Goal: Task Accomplishment & Management: Use online tool/utility

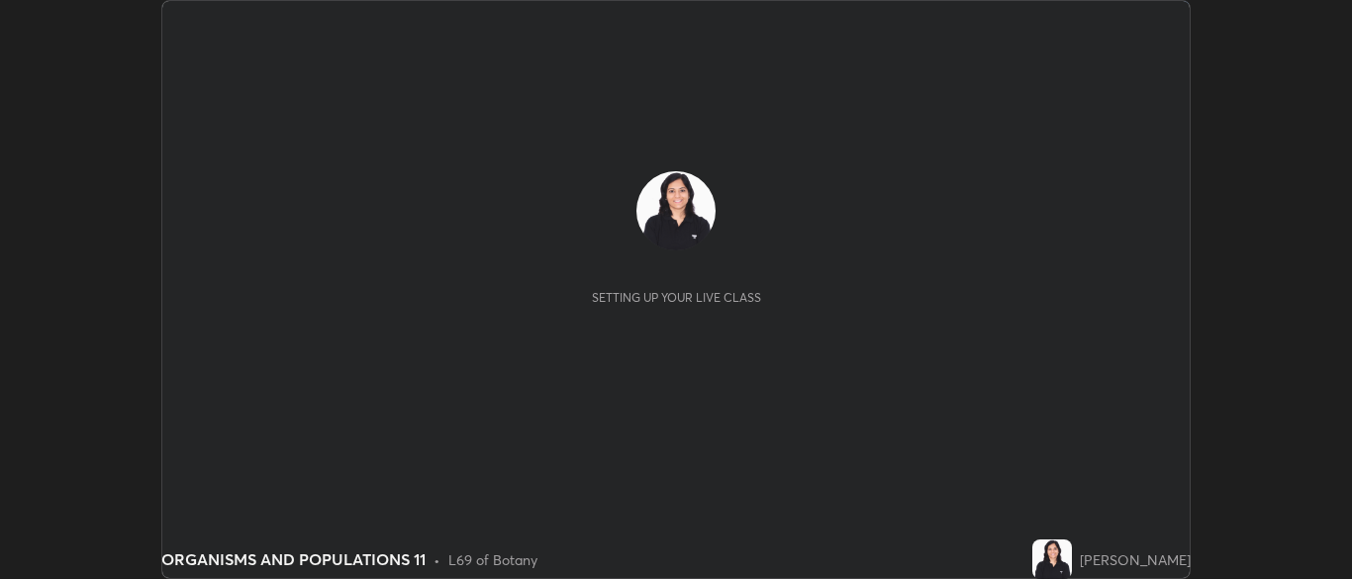
scroll to position [579, 1352]
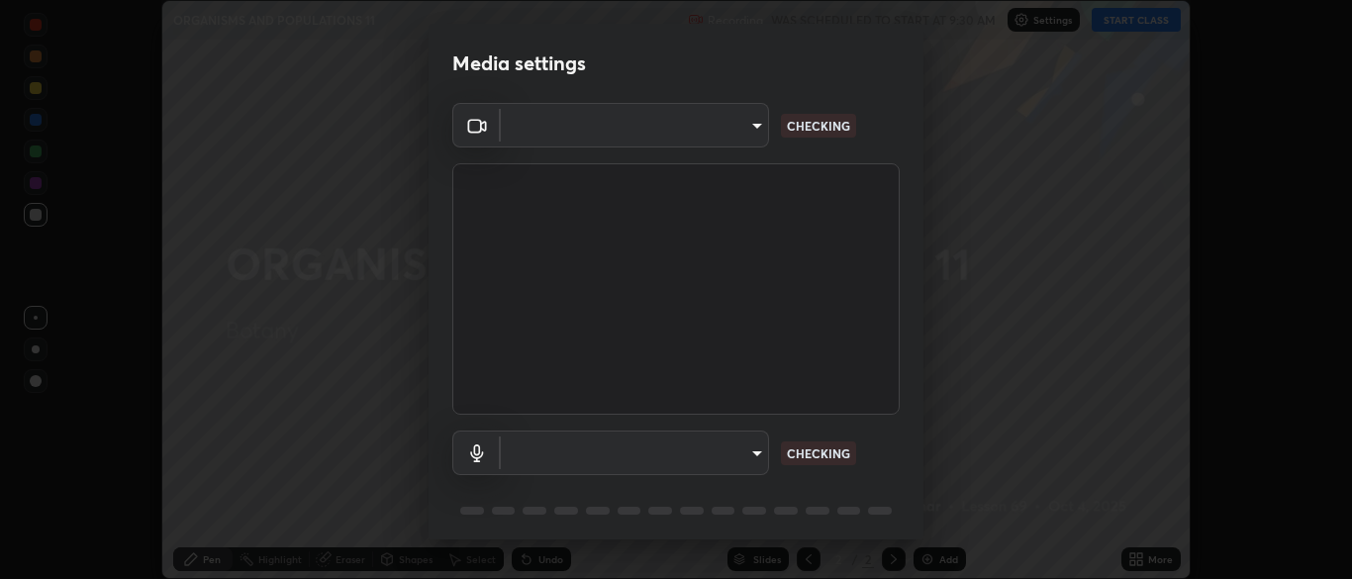
click at [746, 445] on body "Erase all ORGANISMS AND POPULATIONS 11 Recording WAS SCHEDULED TO START AT 9:30…" at bounding box center [676, 289] width 1352 height 579
type input "ad6db9ec64aa91bb9d367053e8f3ae0092521a506c05523ccadca3fd020023ed"
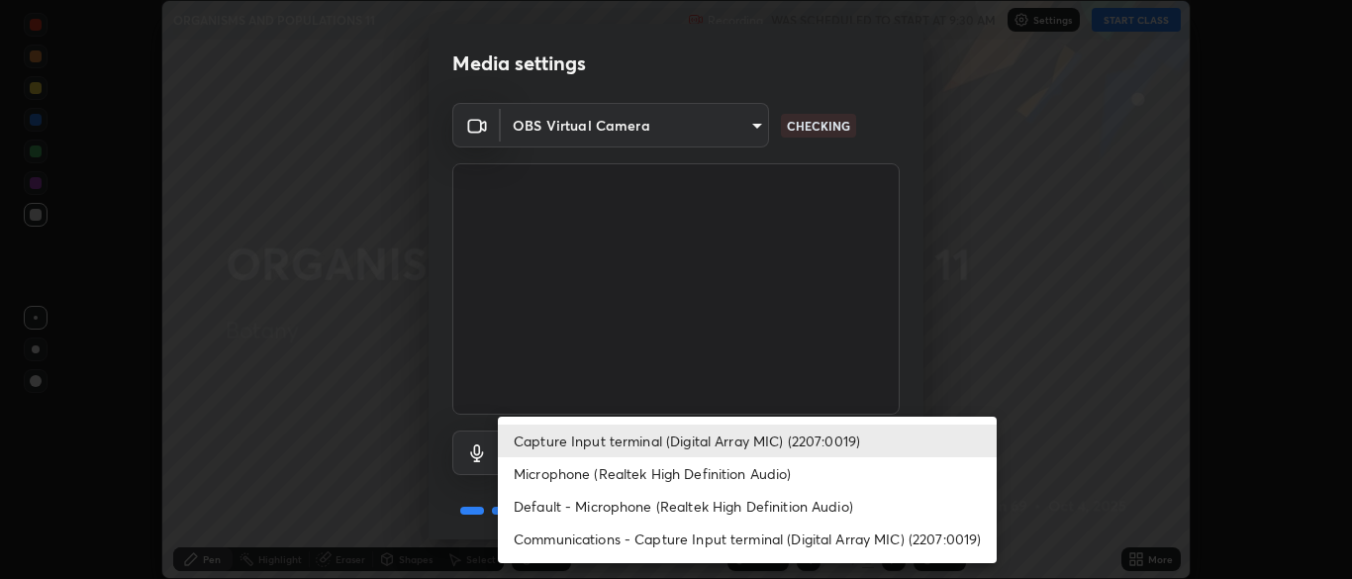
click at [748, 475] on li "Microphone (Realtek High Definition Audio)" at bounding box center [747, 473] width 499 height 33
type input "7b80235b4ebd2cfdcd00bebac1f1d889fd1e5e45b60eb60e9d309105b6515a8e"
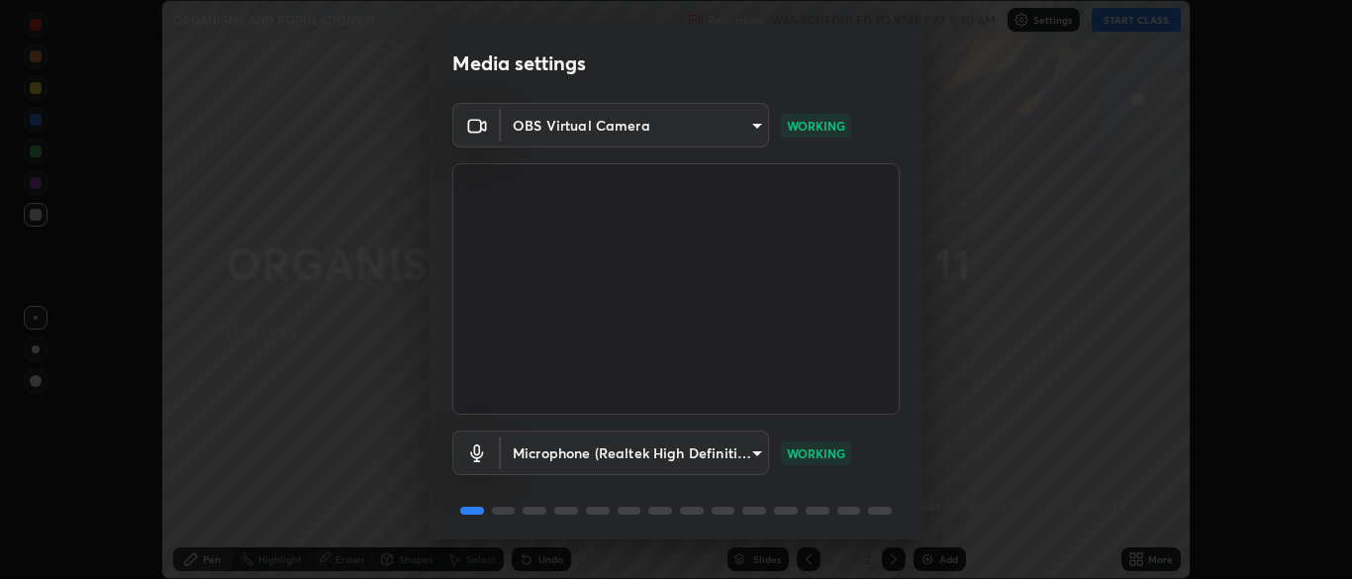
scroll to position [70, 0]
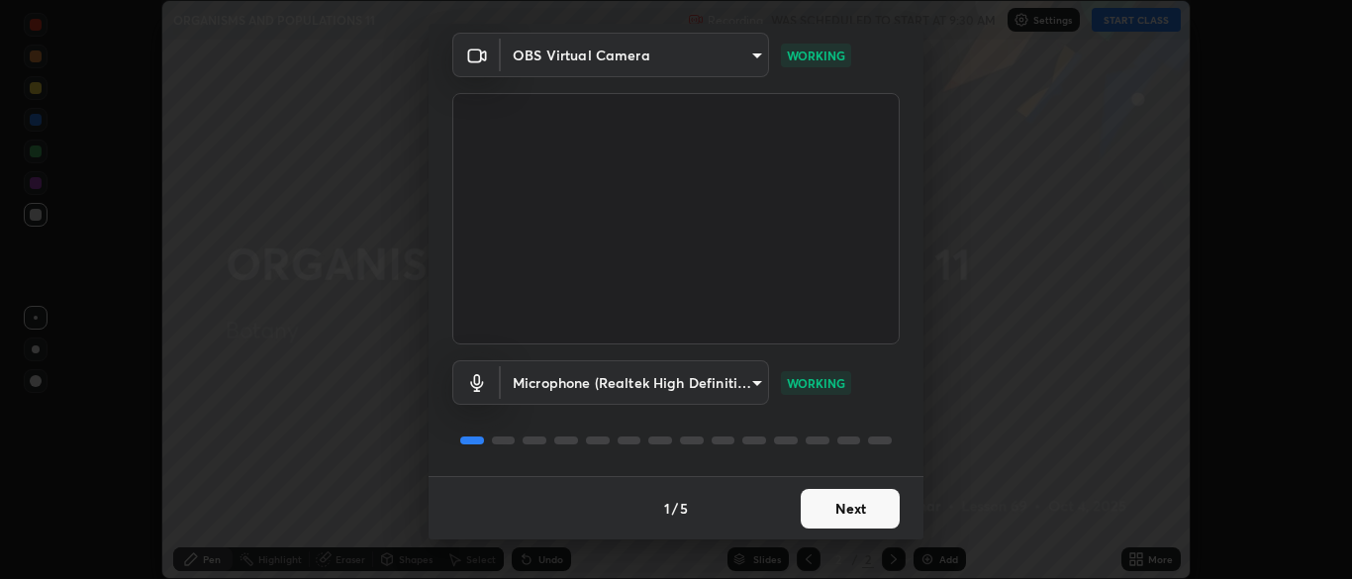
click at [830, 513] on button "Next" at bounding box center [850, 509] width 99 height 40
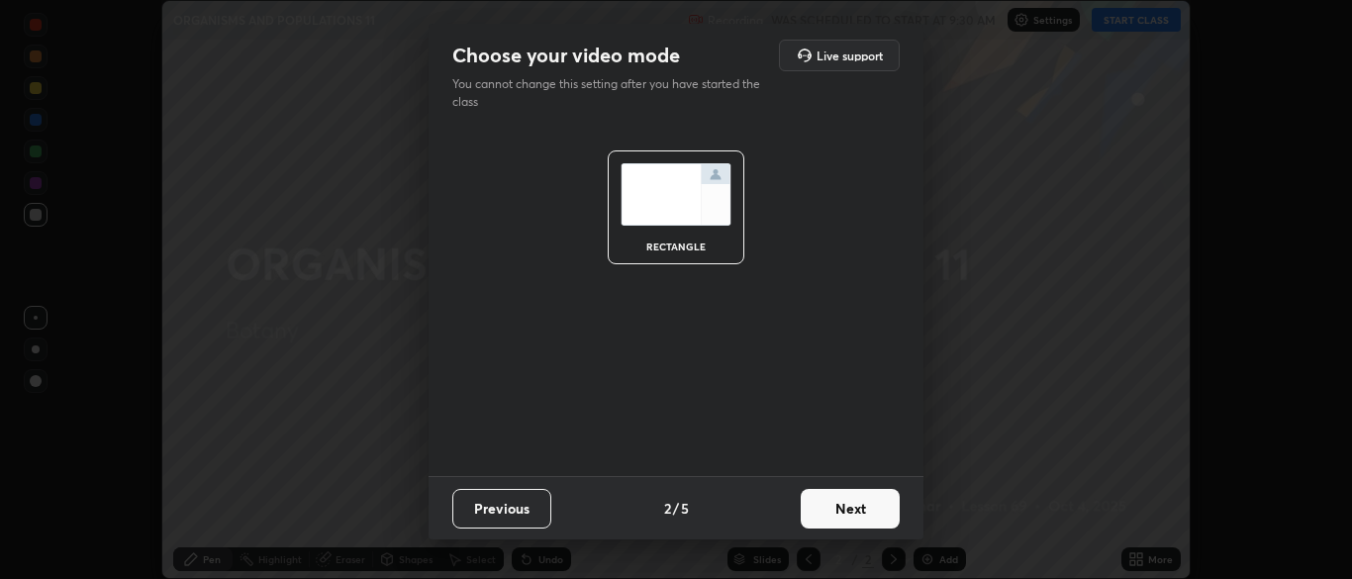
scroll to position [0, 0]
click at [847, 511] on button "Next" at bounding box center [850, 509] width 99 height 40
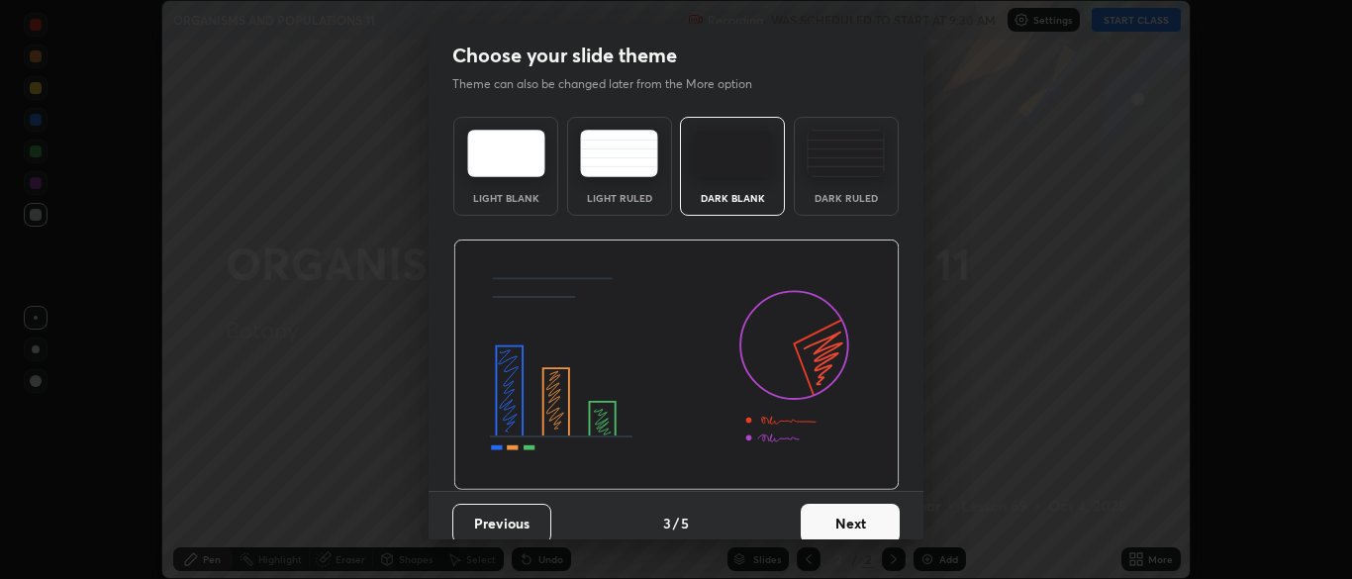
click at [866, 514] on button "Next" at bounding box center [850, 524] width 99 height 40
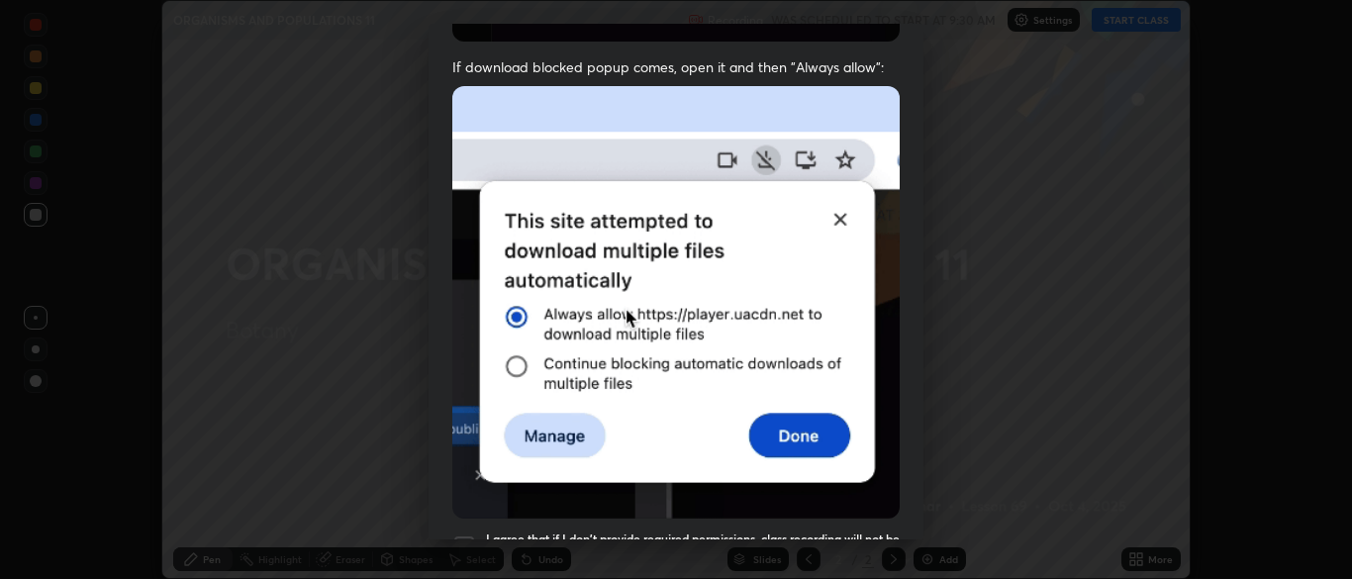
scroll to position [474, 0]
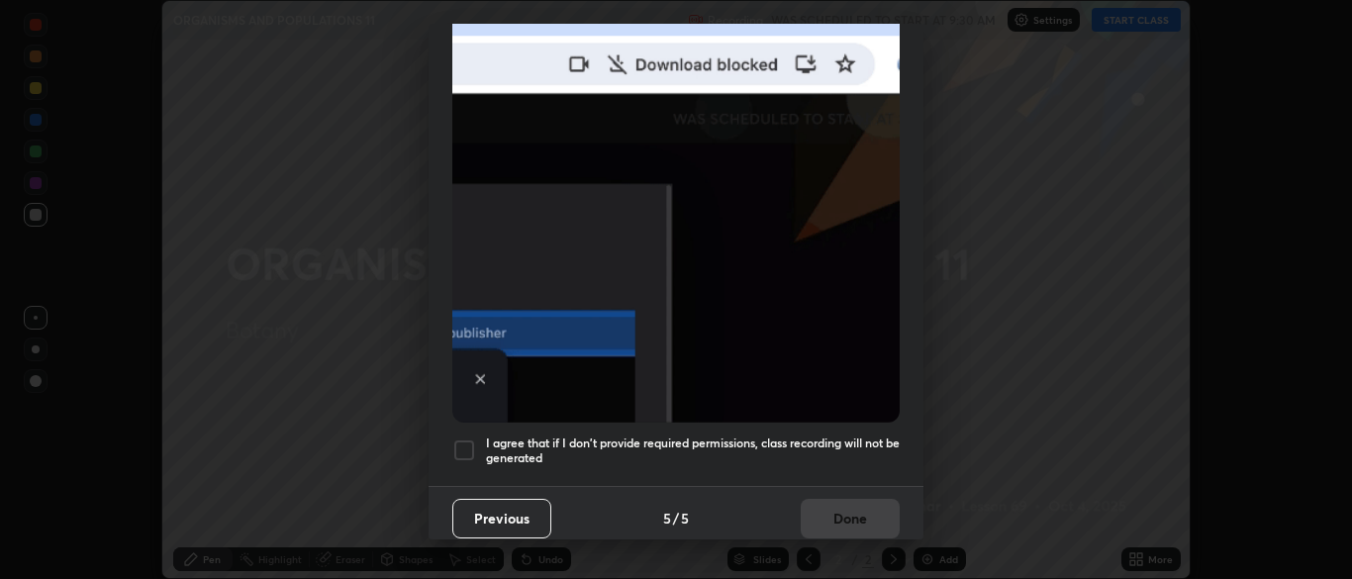
click at [805, 436] on h5 "I agree that if I don't provide required permissions, class recording will not …" at bounding box center [693, 451] width 414 height 31
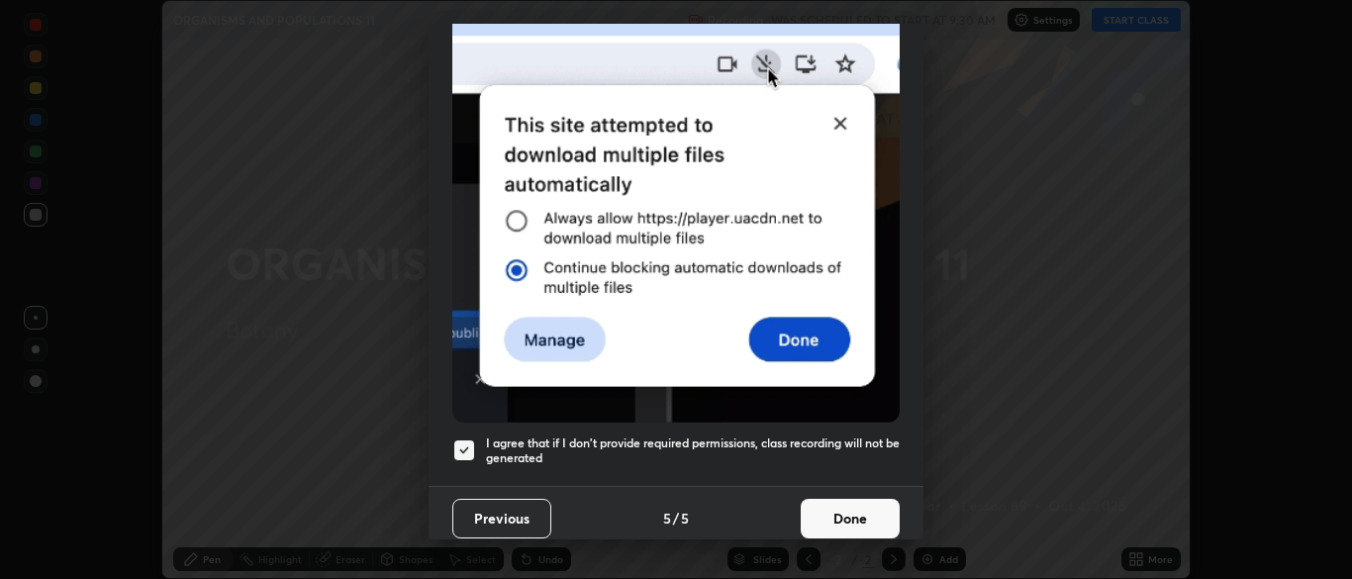
click at [859, 514] on button "Done" at bounding box center [850, 519] width 99 height 40
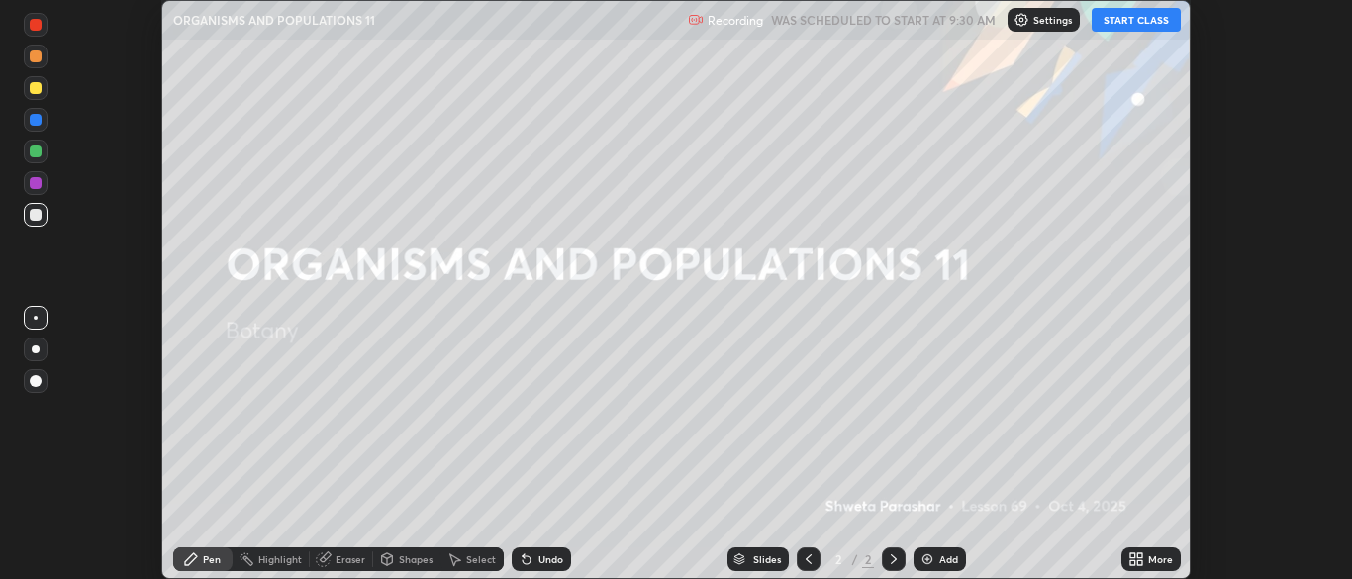
click at [1140, 20] on button "START CLASS" at bounding box center [1136, 20] width 89 height 24
